Goal: Browse casually

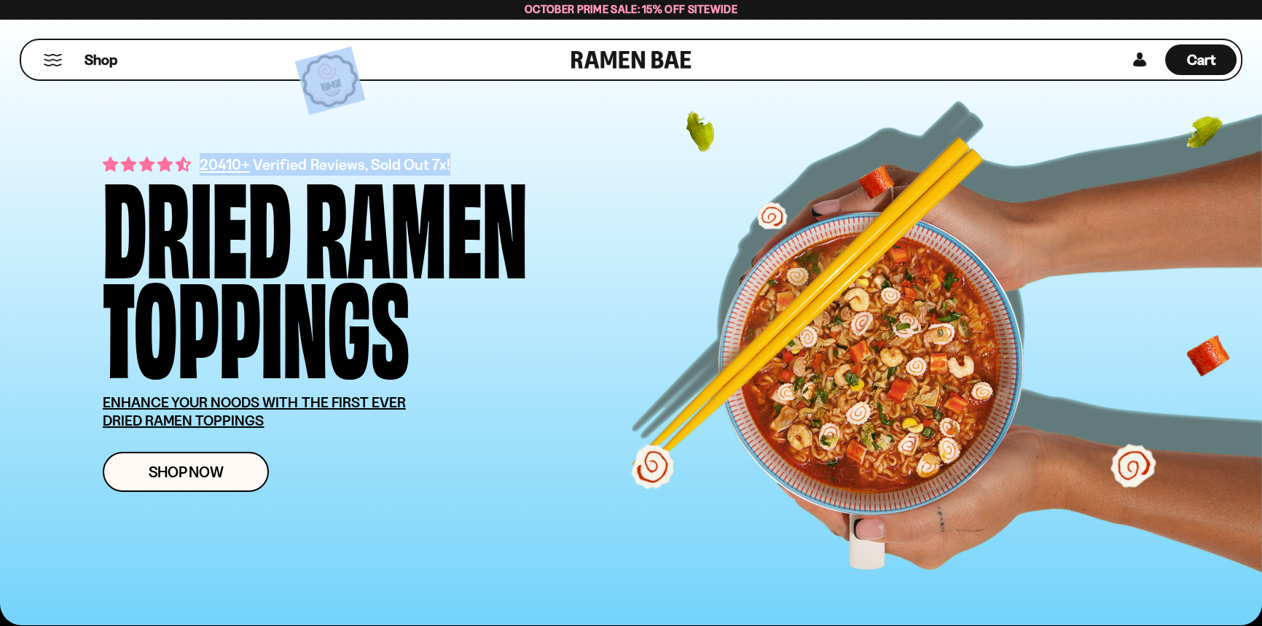
drag, startPoint x: 1256, startPoint y: 35, endPoint x: 1264, endPoint y: 58, distance: 23.7
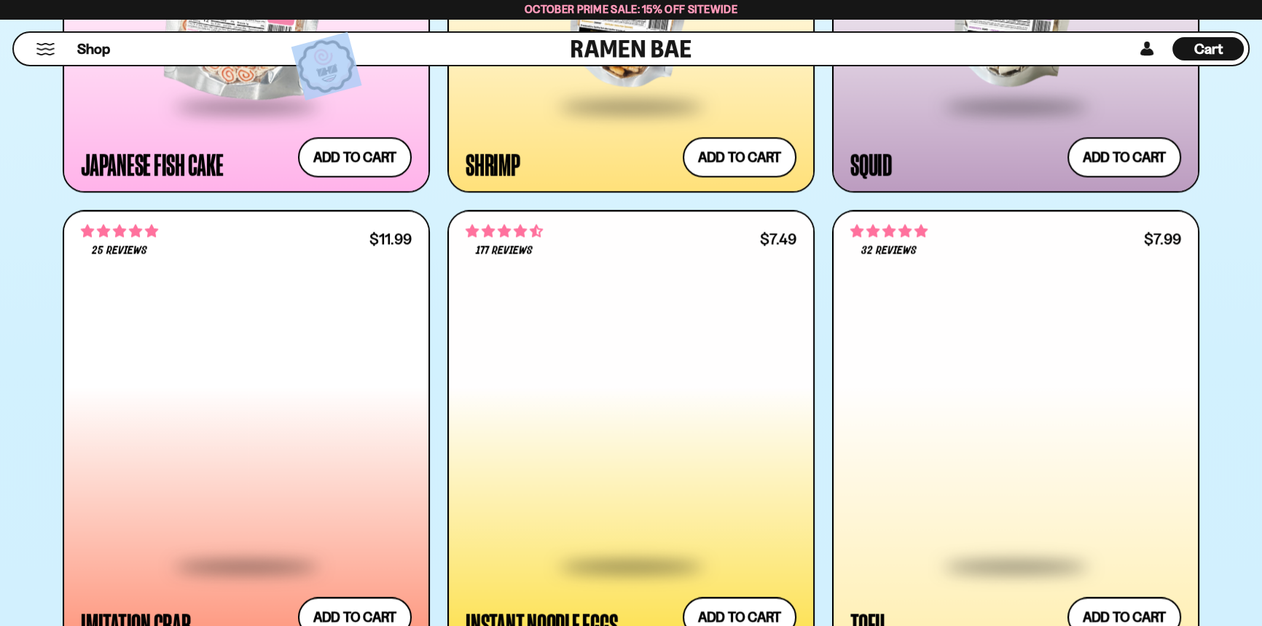
scroll to position [2576, 0]
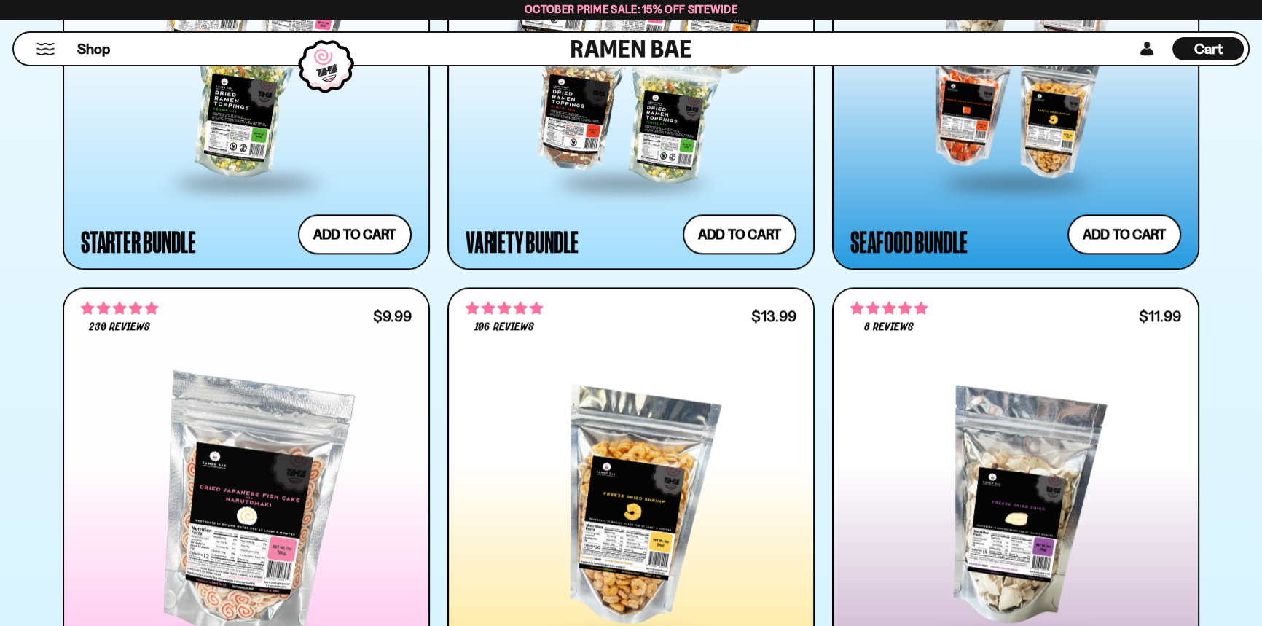
scroll to position [1988, 0]
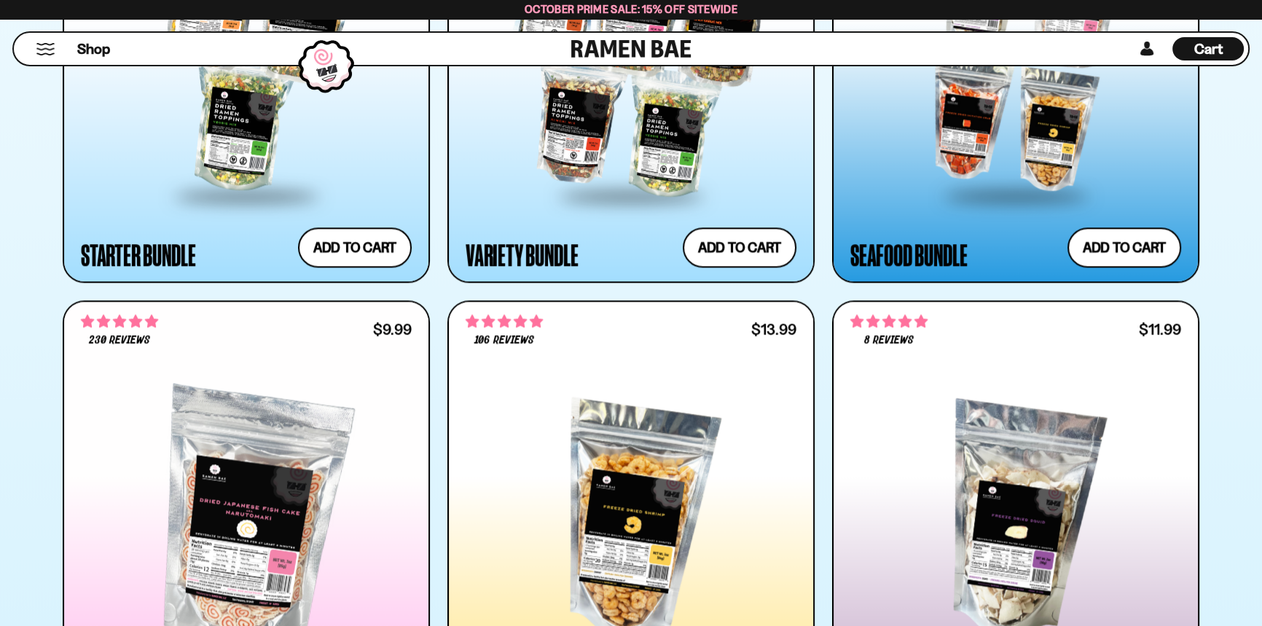
click at [1031, 194] on div at bounding box center [1015, 57] width 331 height 273
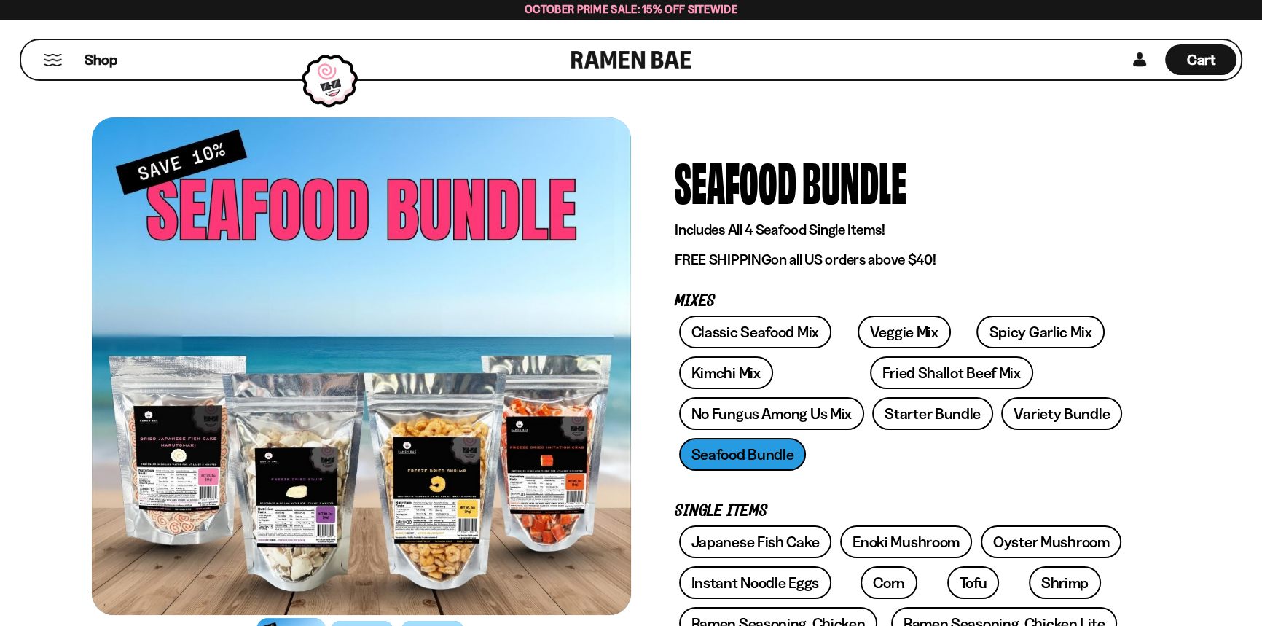
click at [320, 492] on div at bounding box center [361, 365] width 539 height 497
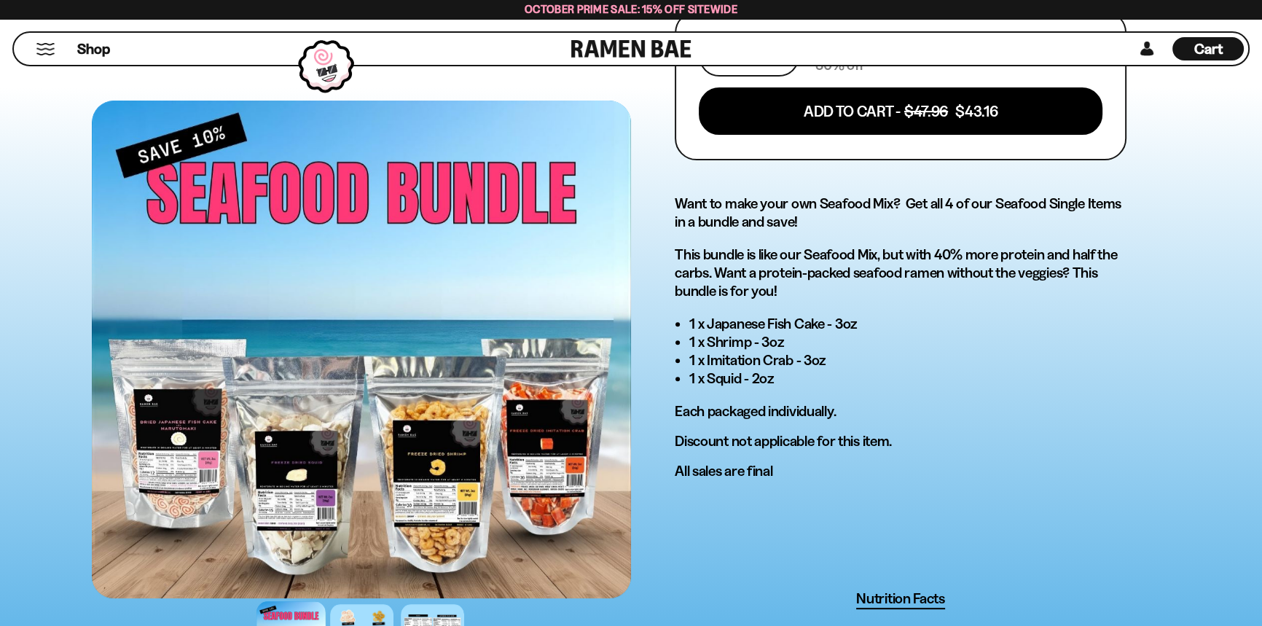
scroll to position [696, 0]
